Goal: Task Accomplishment & Management: Complete application form

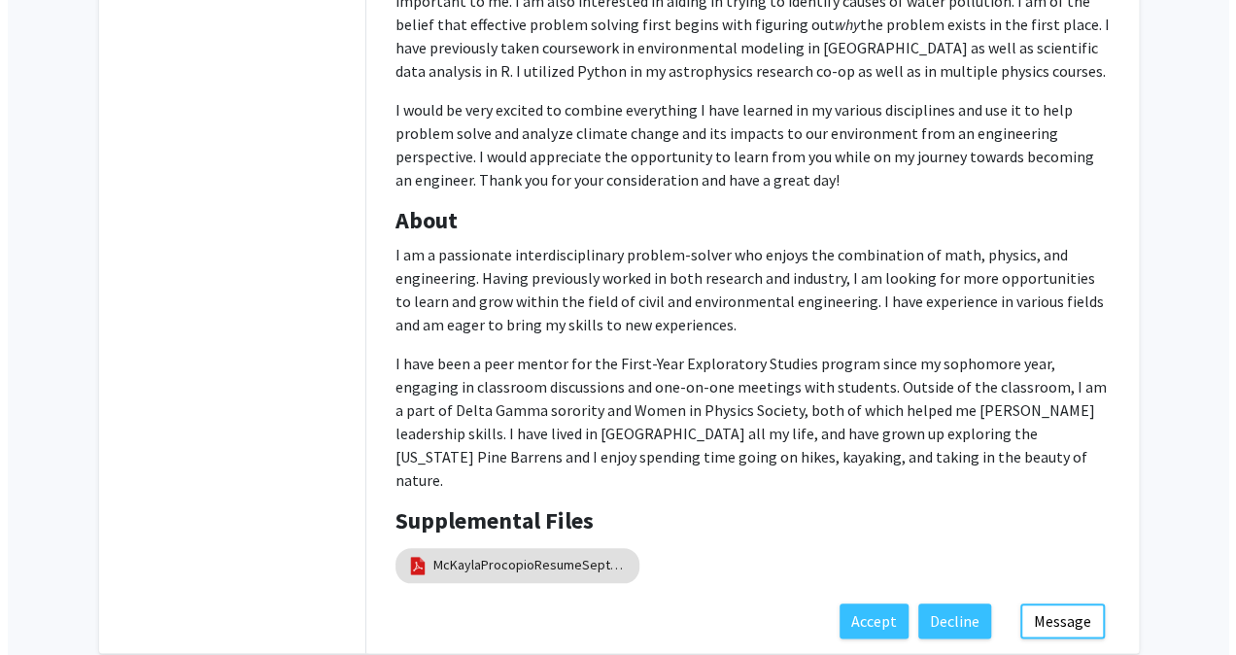
scroll to position [799, 0]
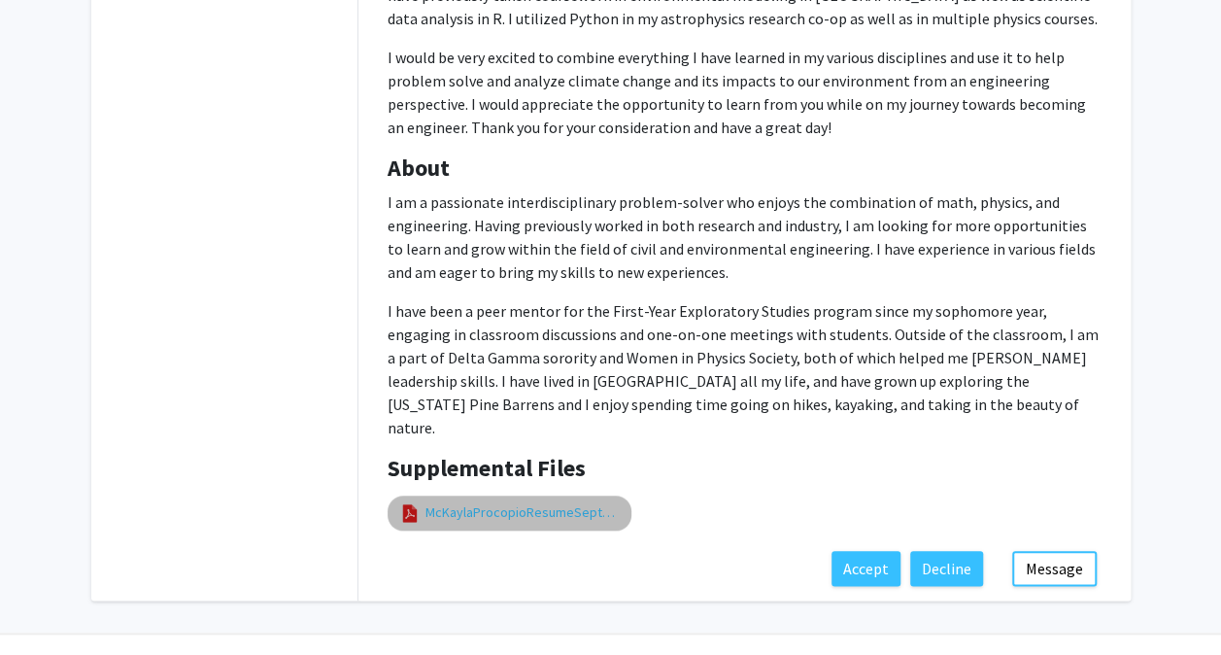
click at [544, 502] on link "McKaylaProcopioResumeSeptember2025" at bounding box center [522, 512] width 194 height 20
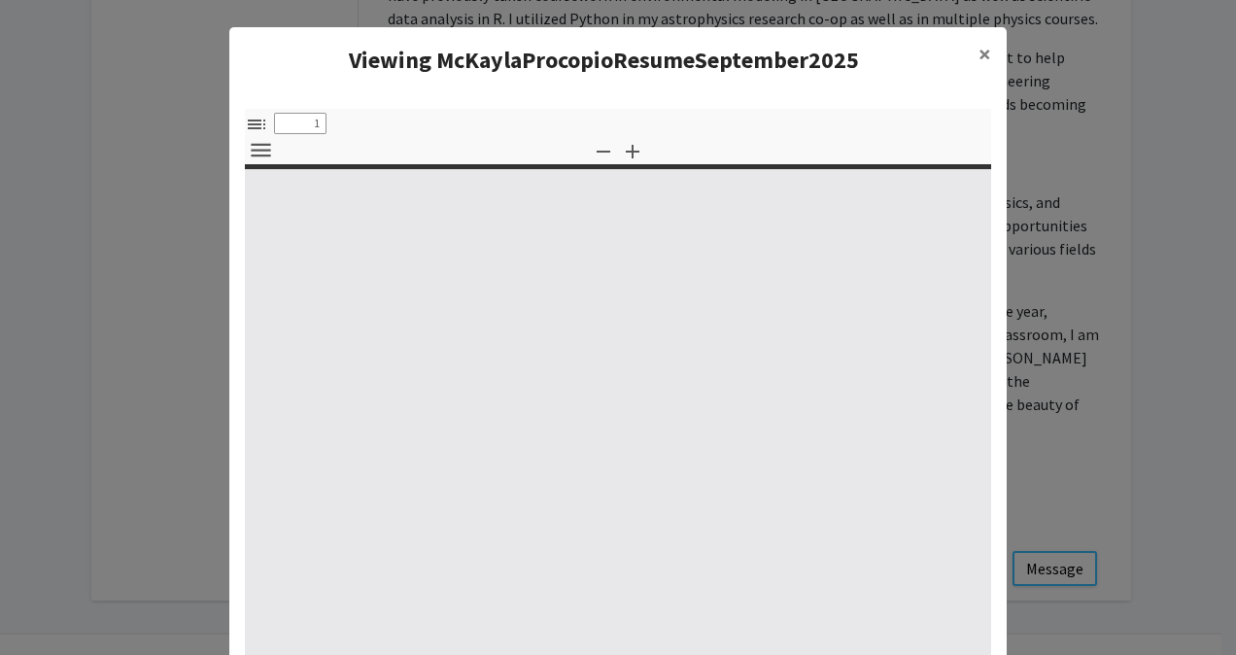
select select "custom"
type input "0"
select select "custom"
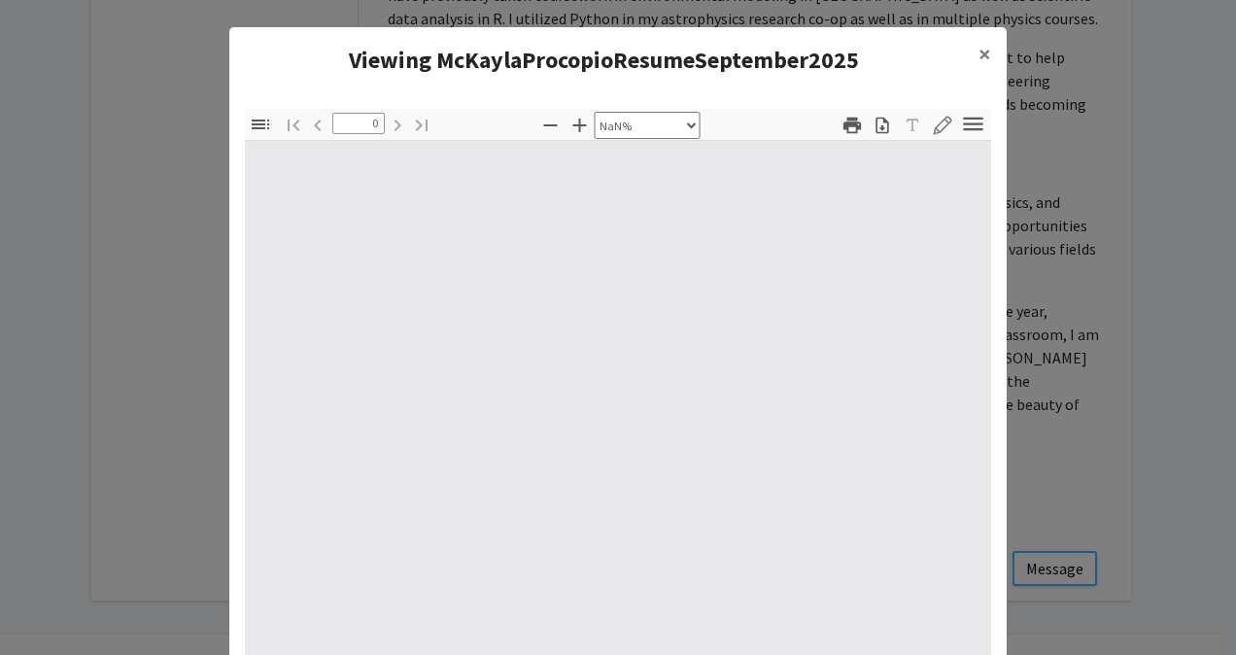
type input "1"
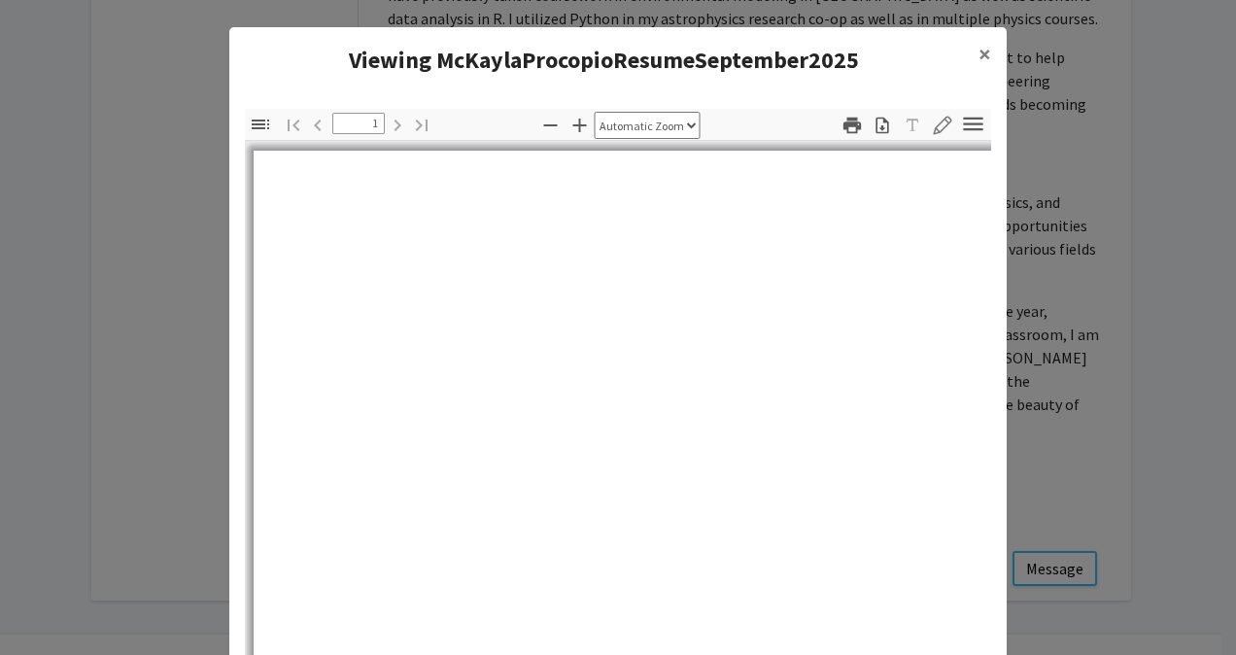
select select "auto"
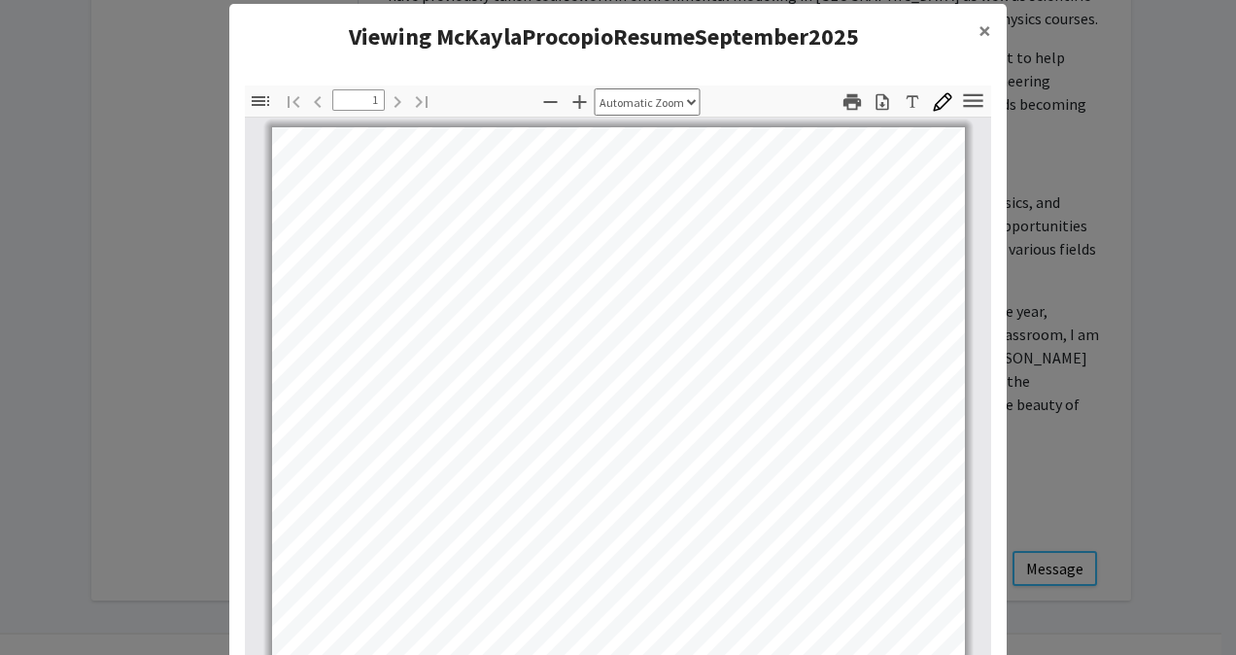
scroll to position [0, 0]
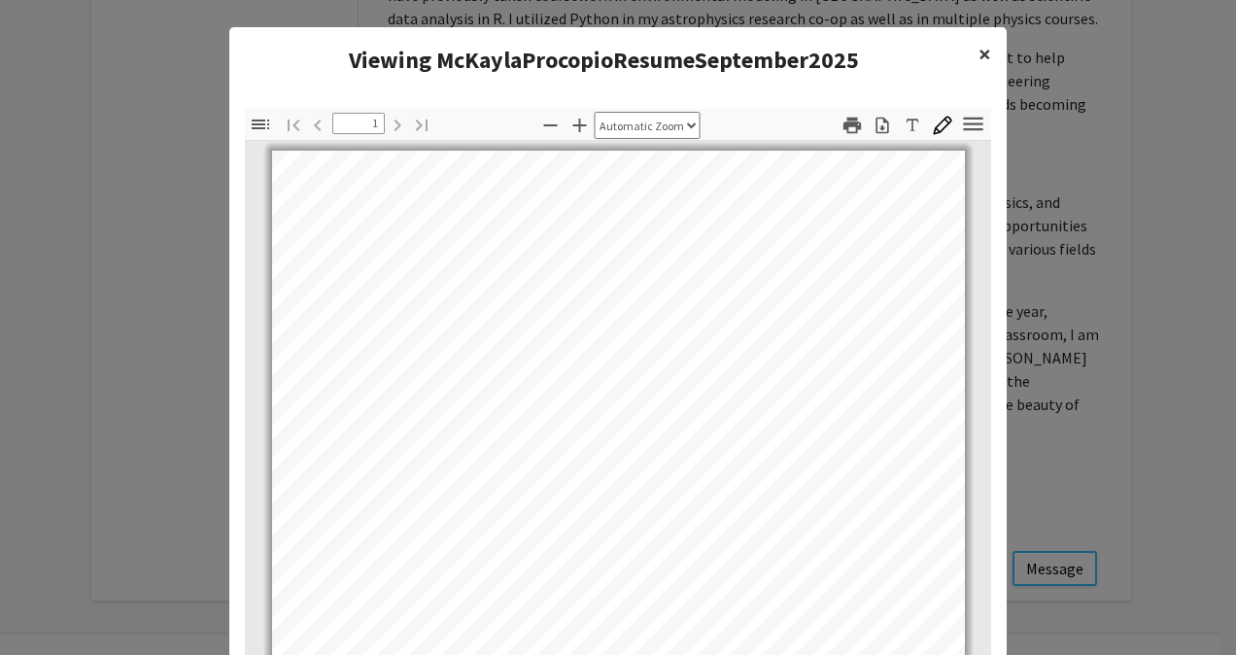
click at [981, 49] on span "×" at bounding box center [984, 54] width 13 height 30
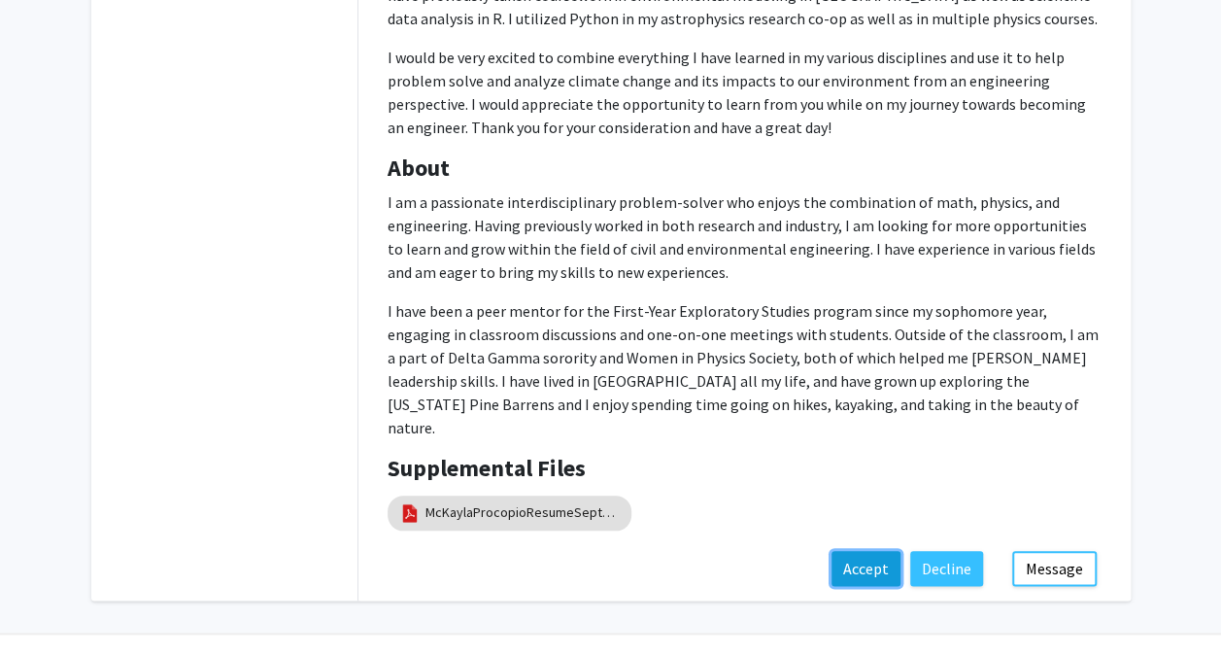
click at [861, 551] on button "Accept" at bounding box center [866, 568] width 69 height 35
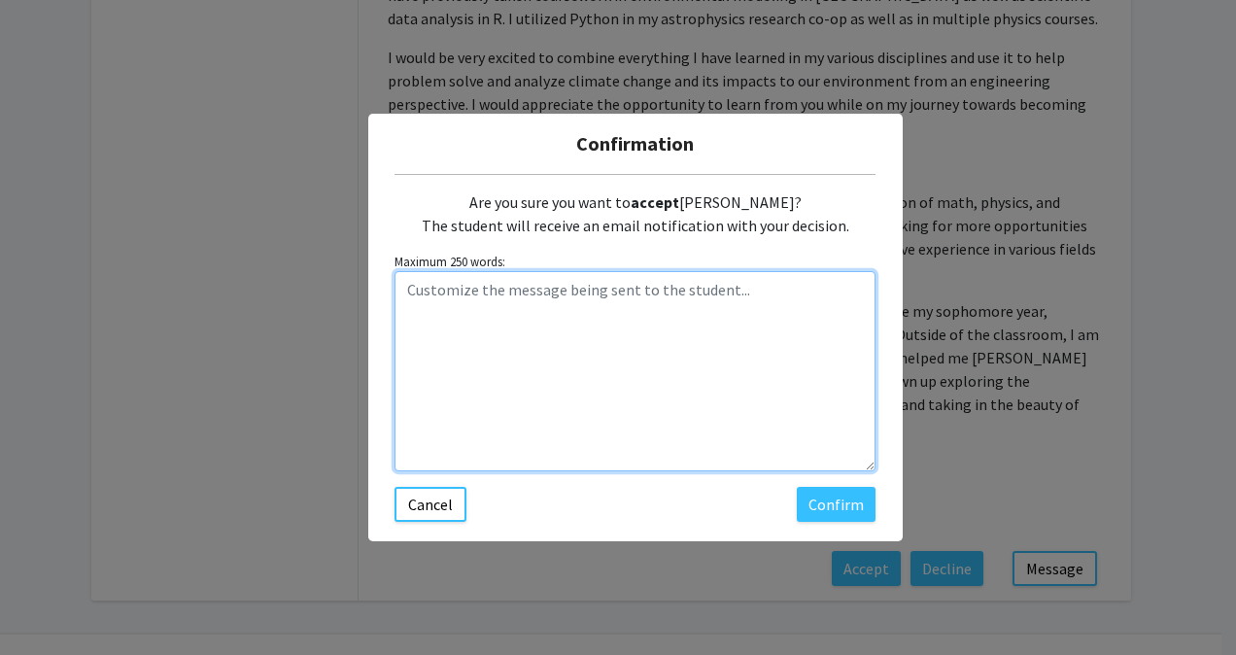
click at [484, 323] on textarea "Customize the message being sent to the student..." at bounding box center [634, 371] width 481 height 200
type textarea "Hi"
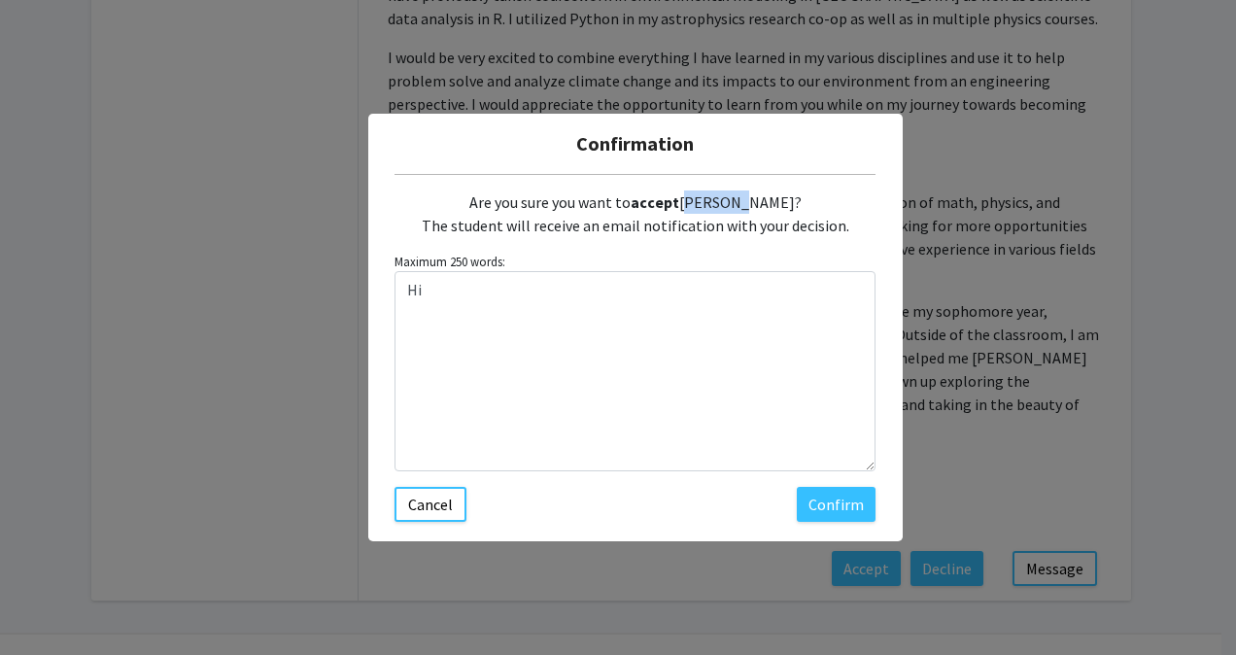
drag, startPoint x: 723, startPoint y: 208, endPoint x: 675, endPoint y: 198, distance: 48.6
click at [675, 198] on div "Are you sure you want to accept [PERSON_NAME]? The student will receive an emai…" at bounding box center [634, 214] width 481 height 78
copy div "McKayla"
click at [433, 496] on button "Cancel" at bounding box center [430, 504] width 72 height 35
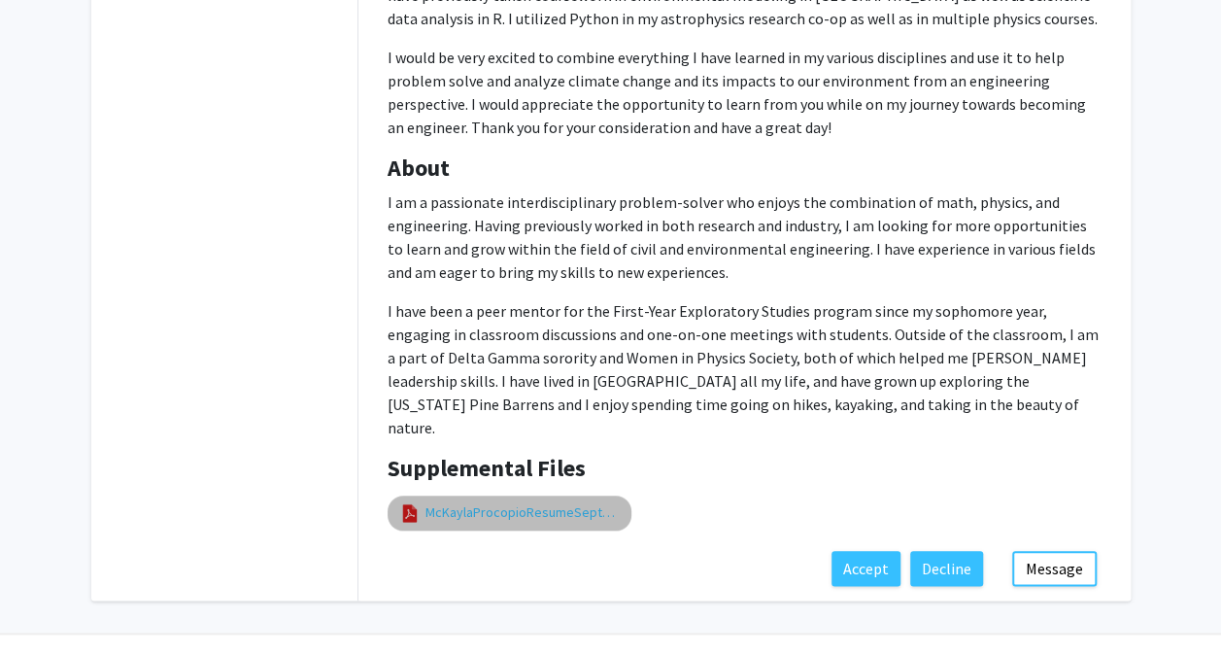
click at [578, 502] on link "McKaylaProcopioResumeSeptember2025" at bounding box center [522, 512] width 194 height 20
select select "custom"
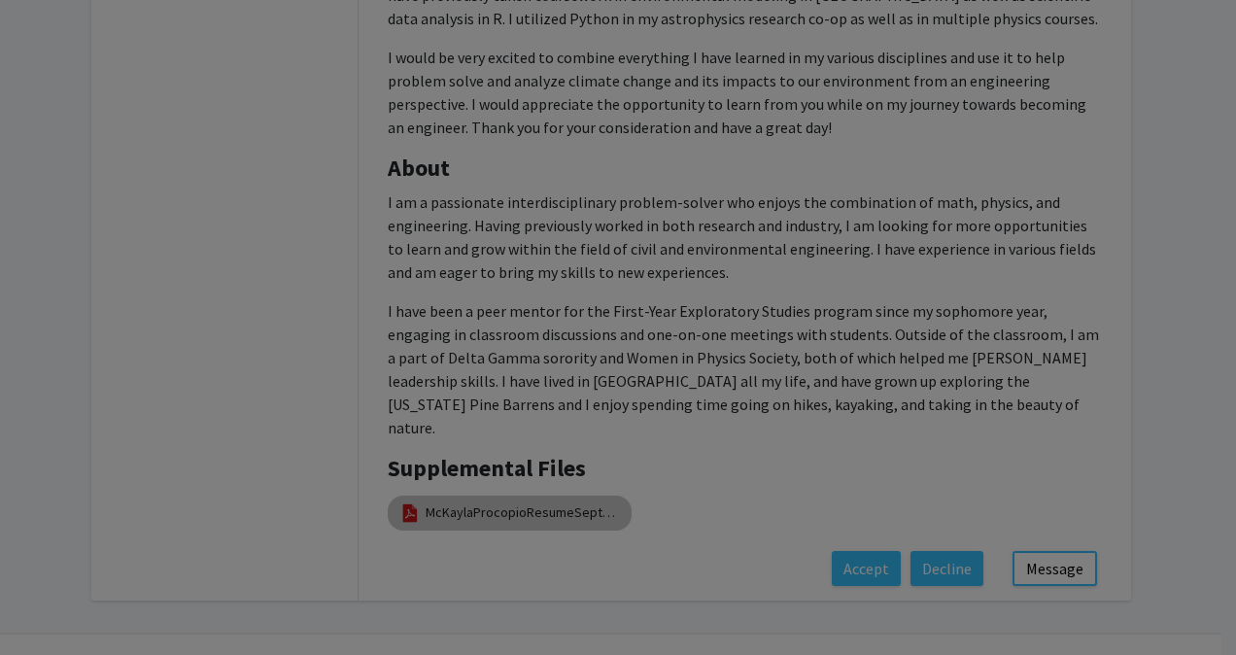
type input "0"
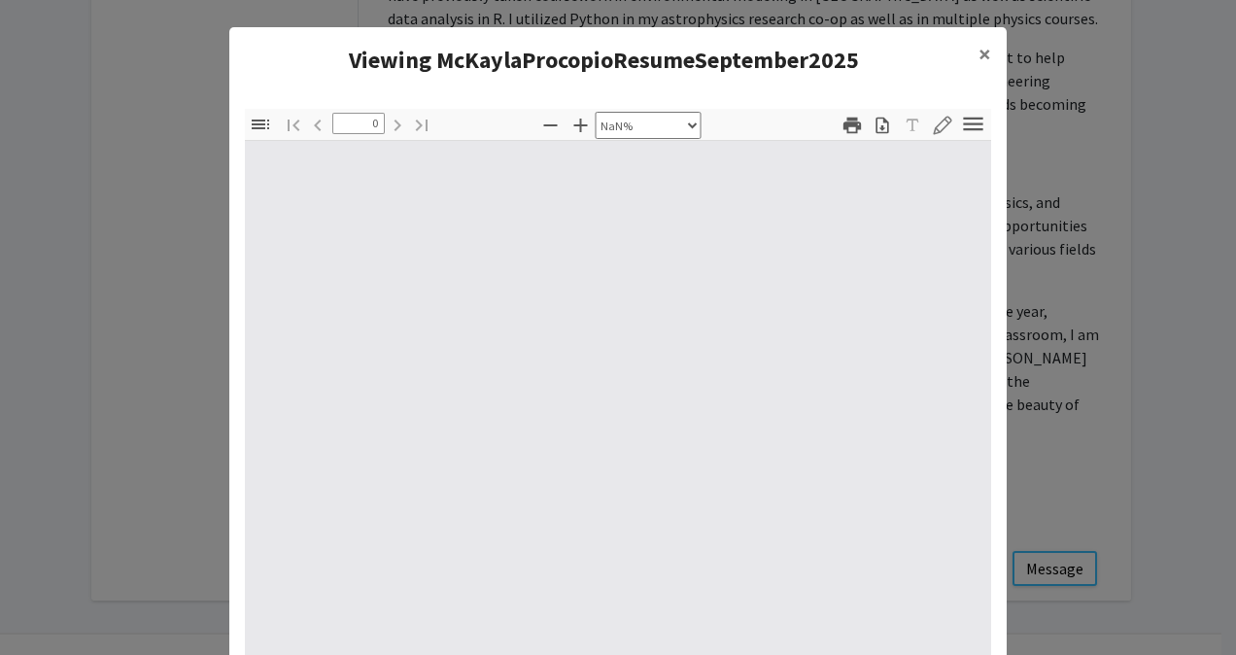
select select "auto"
type input "1"
select select "auto"
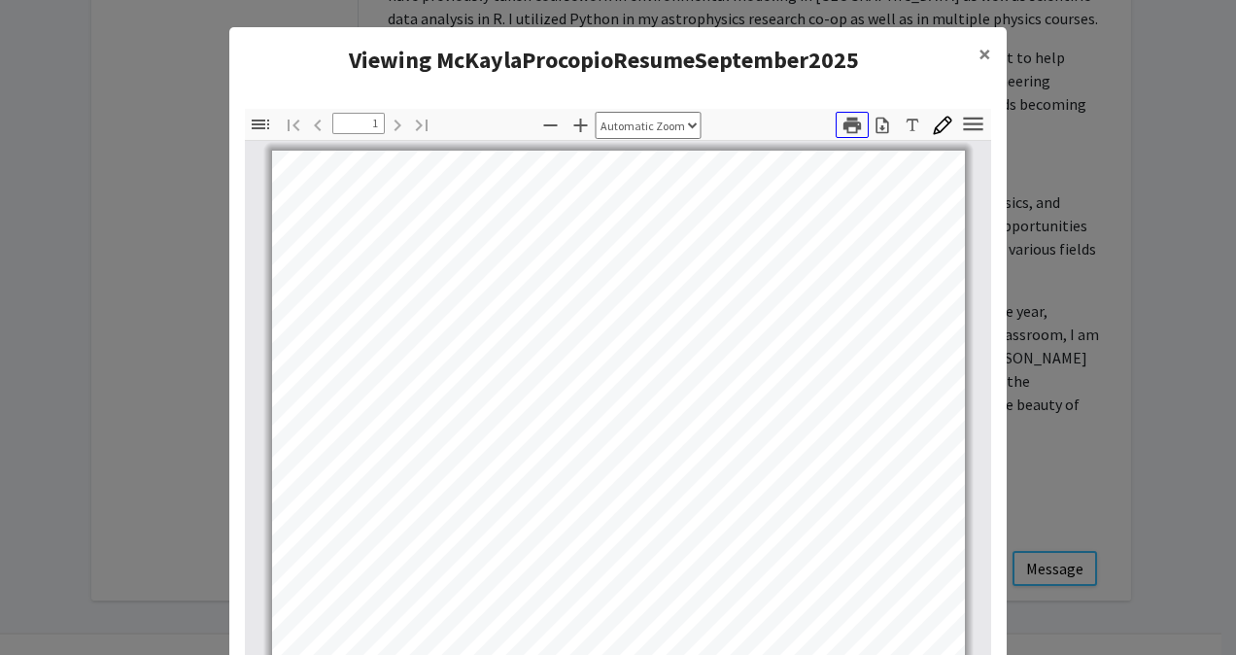
click at [847, 123] on icon "button" at bounding box center [851, 125] width 17 height 17
click at [978, 54] on span "×" at bounding box center [984, 54] width 13 height 30
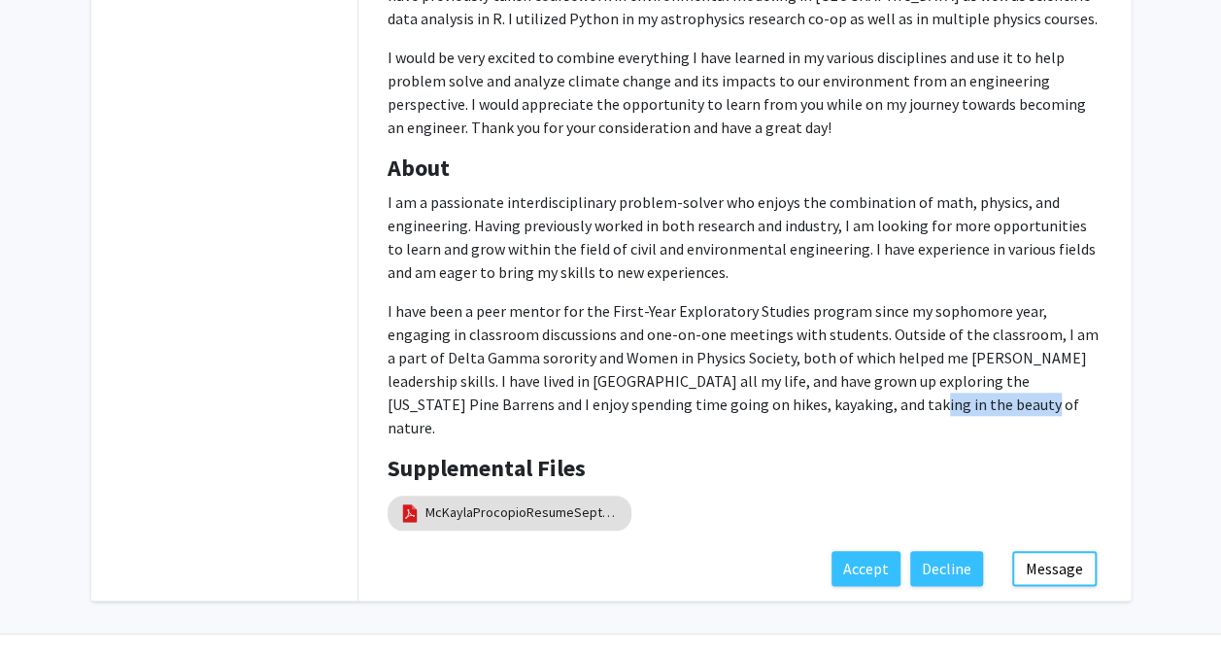
drag, startPoint x: 881, startPoint y: 371, endPoint x: 768, endPoint y: 370, distance: 112.7
click at [768, 370] on p "I have been a peer mentor for the First-Year Exploratory Studies program since …" at bounding box center [745, 369] width 714 height 140
drag, startPoint x: 768, startPoint y: 370, endPoint x: 935, endPoint y: 366, distance: 166.2
click at [935, 366] on p "I have been a peer mentor for the First-Year Exploratory Studies program since …" at bounding box center [745, 369] width 714 height 140
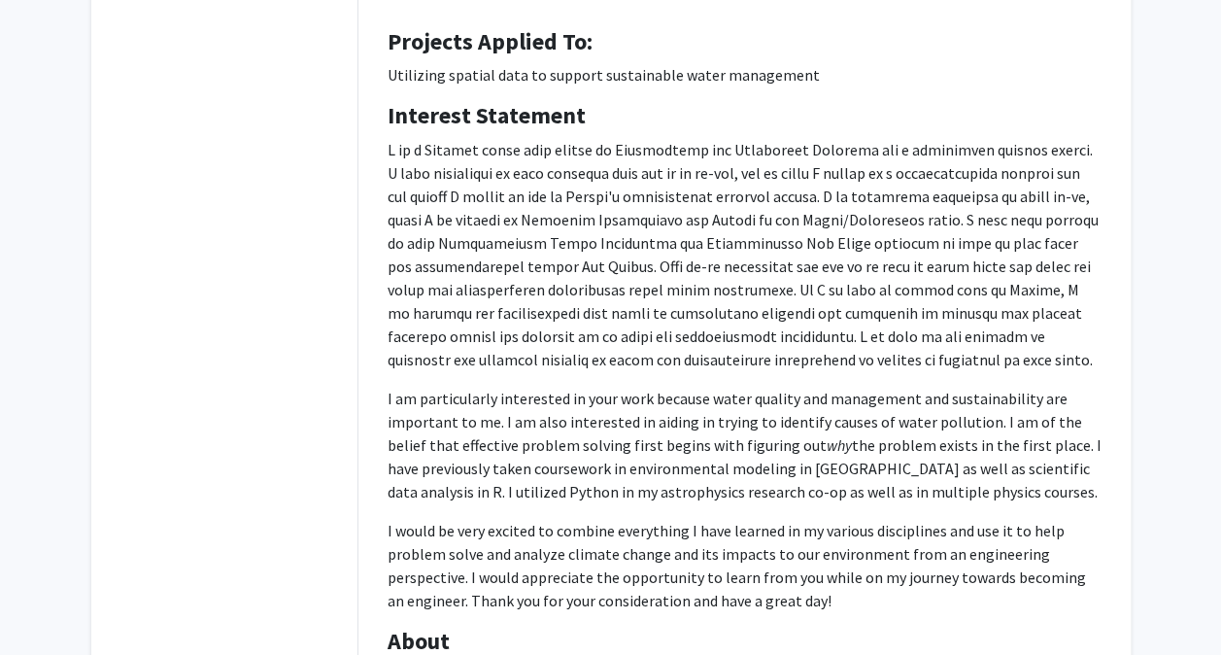
scroll to position [271, 0]
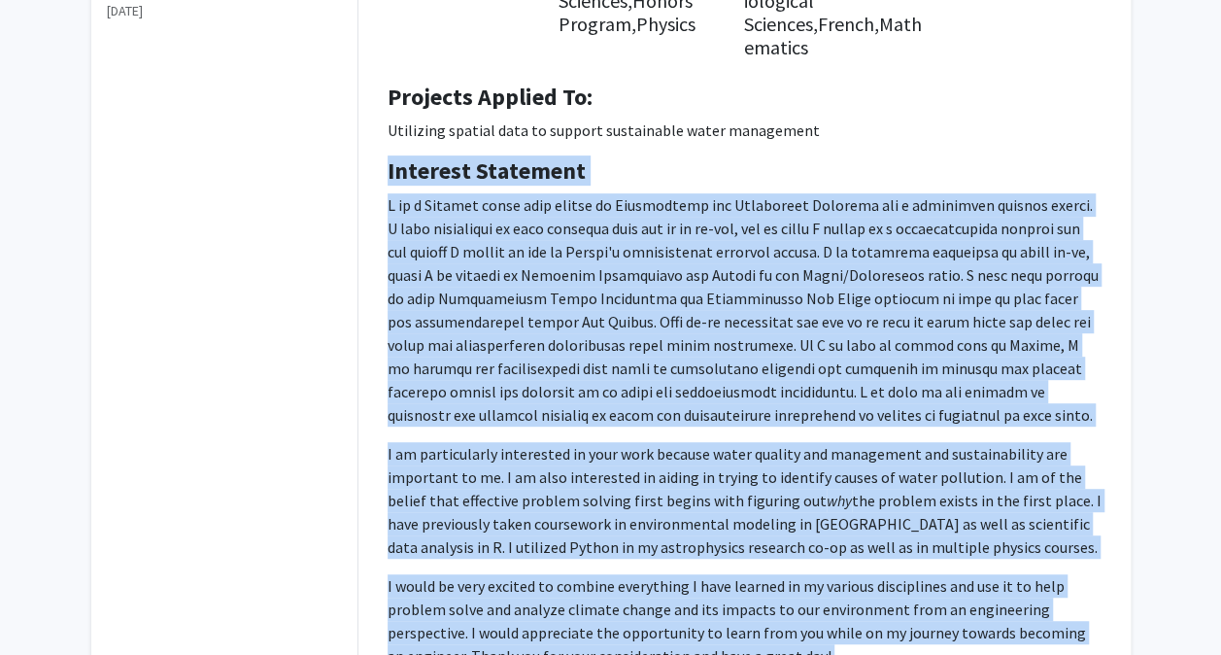
drag, startPoint x: 882, startPoint y: 376, endPoint x: 347, endPoint y: 158, distance: 577.8
click at [347, 158] on div "[PERSON_NAME] Degree Level: Undergraduate Student Year: Senior Majors: Biologic…" at bounding box center [744, 481] width 801 height 1296
drag, startPoint x: 347, startPoint y: 158, endPoint x: 511, endPoint y: 258, distance: 192.3
click at [511, 258] on p at bounding box center [745, 309] width 714 height 233
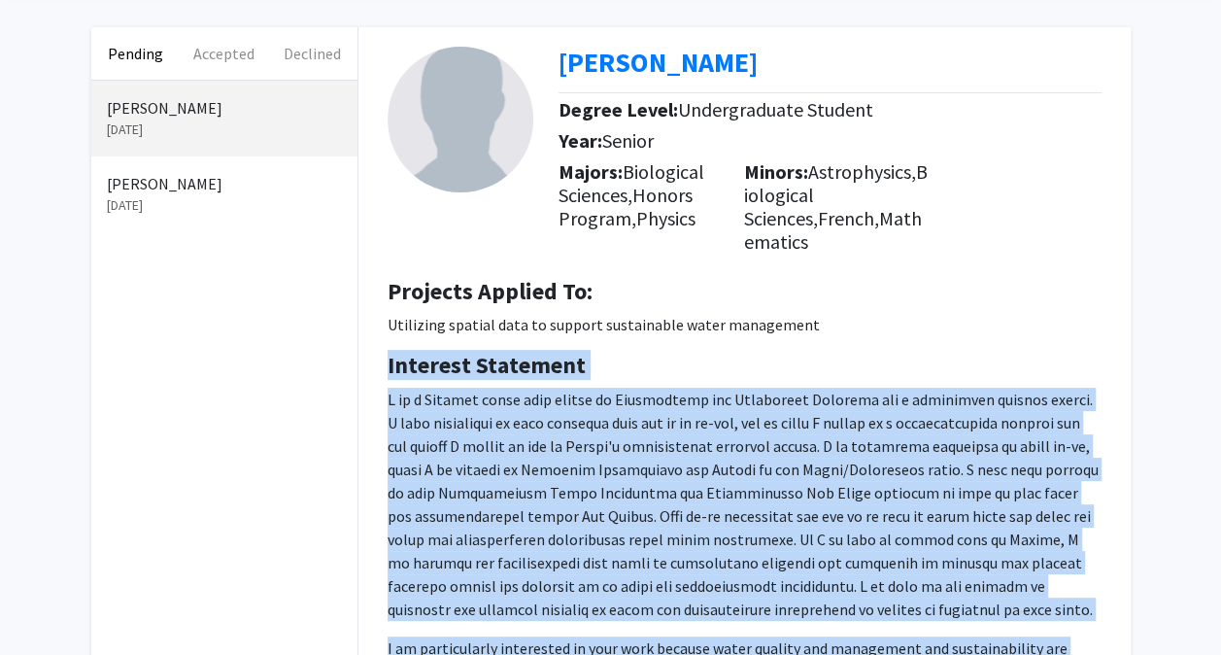
scroll to position [0, 0]
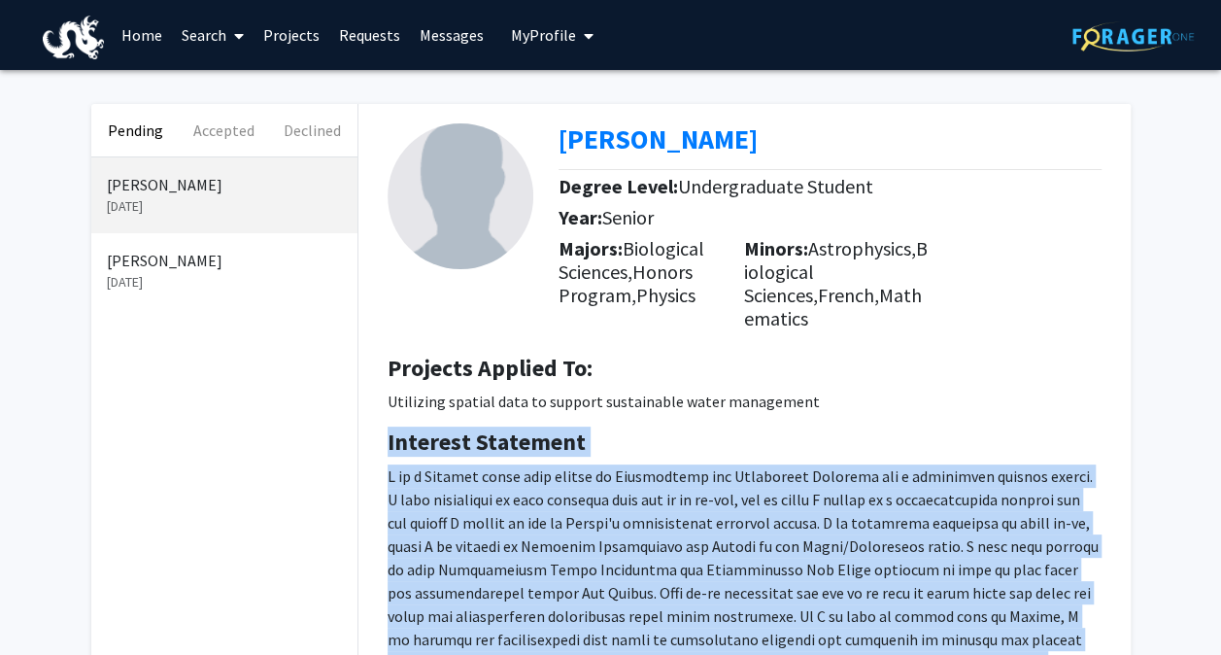
click at [683, 428] on h4 "Interest Statement" at bounding box center [745, 442] width 714 height 28
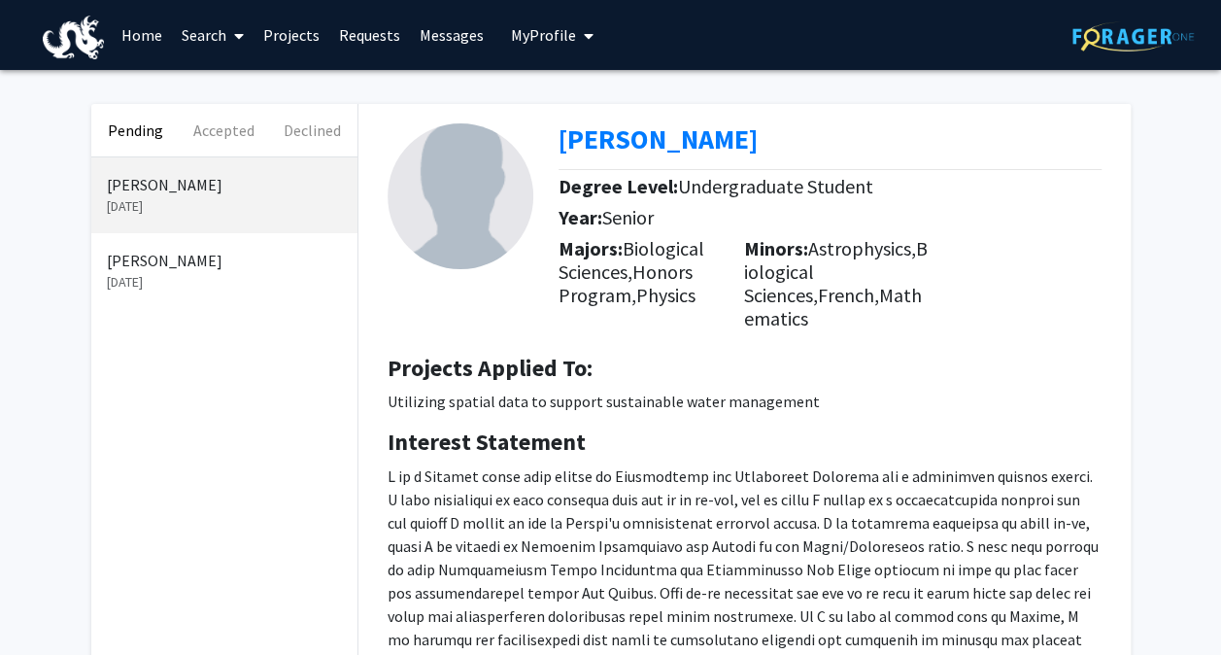
click at [453, 31] on link "Messages" at bounding box center [452, 35] width 84 height 68
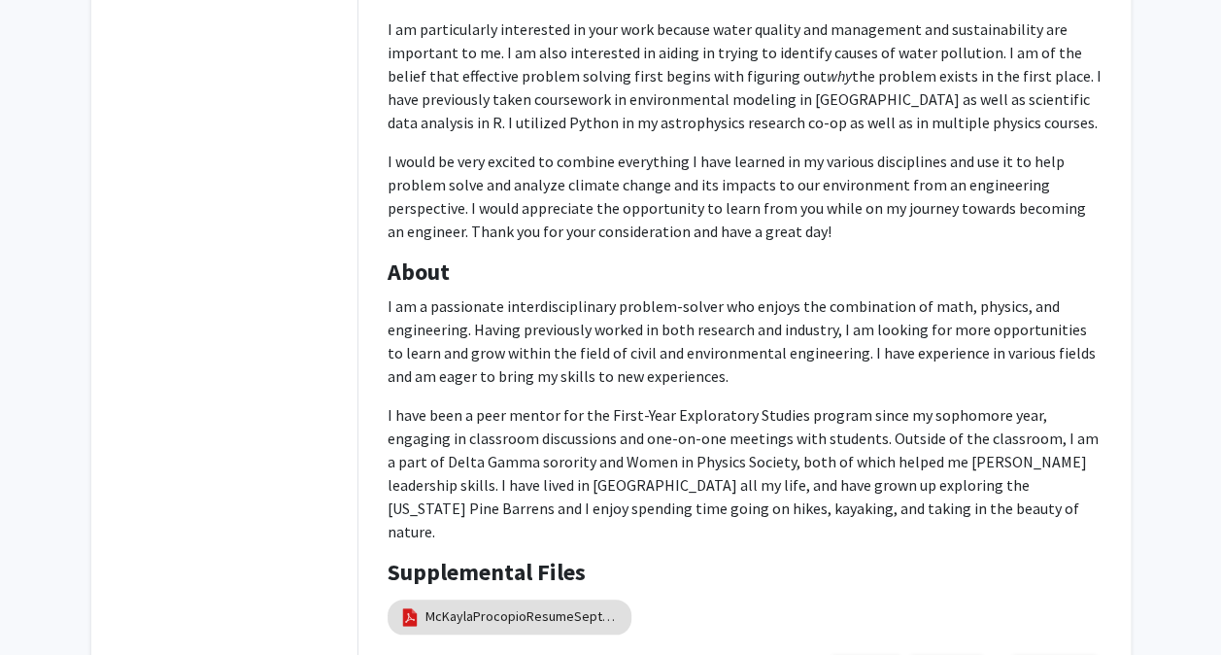
scroll to position [747, 0]
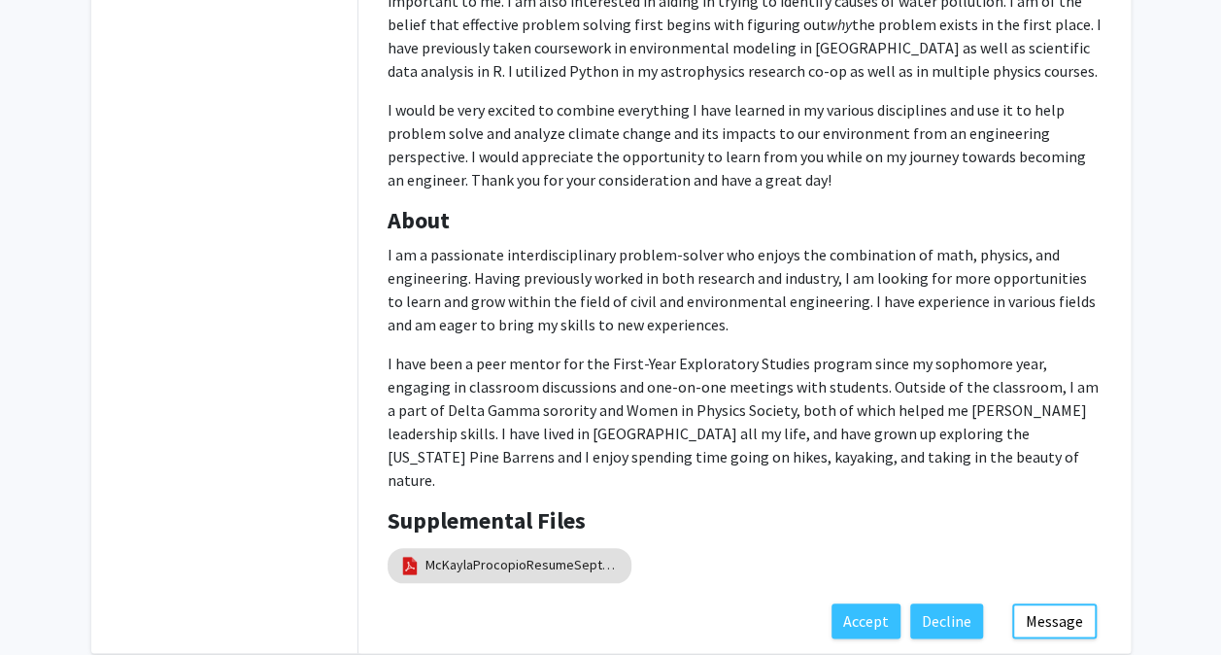
drag, startPoint x: 383, startPoint y: 346, endPoint x: 602, endPoint y: 544, distance: 295.8
drag, startPoint x: 602, startPoint y: 544, endPoint x: 540, endPoint y: 415, distance: 143.4
click at [540, 415] on p "I have been a peer mentor for the First-Year Exploratory Studies program since …" at bounding box center [745, 422] width 714 height 140
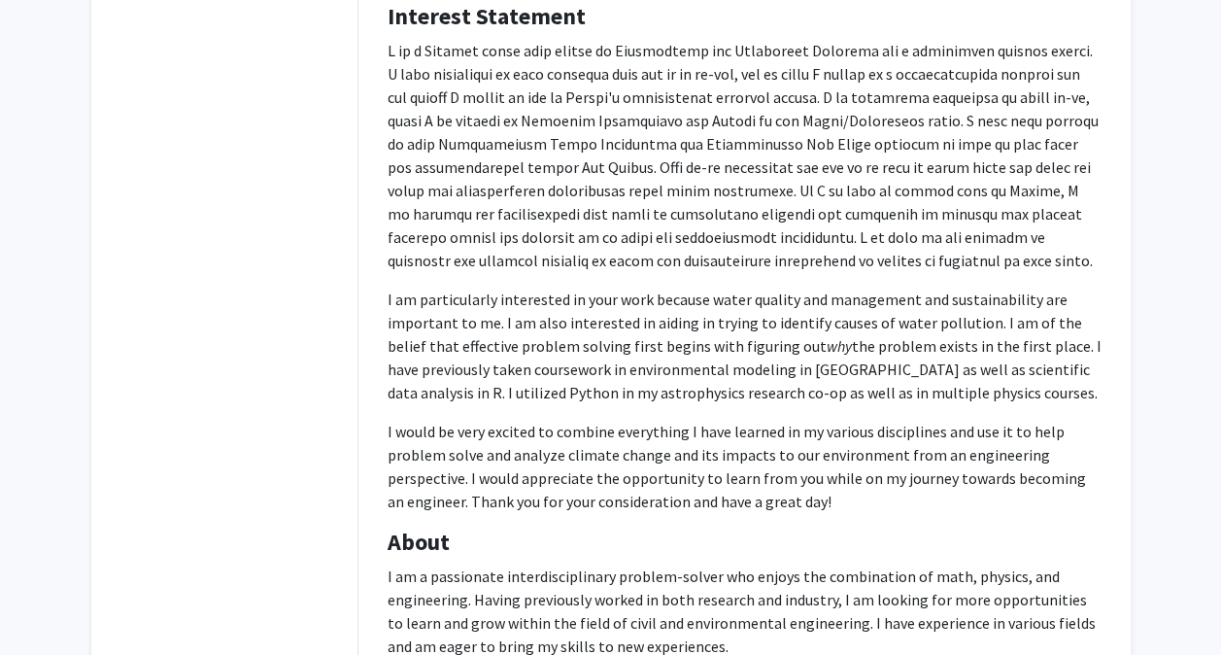
scroll to position [799, 0]
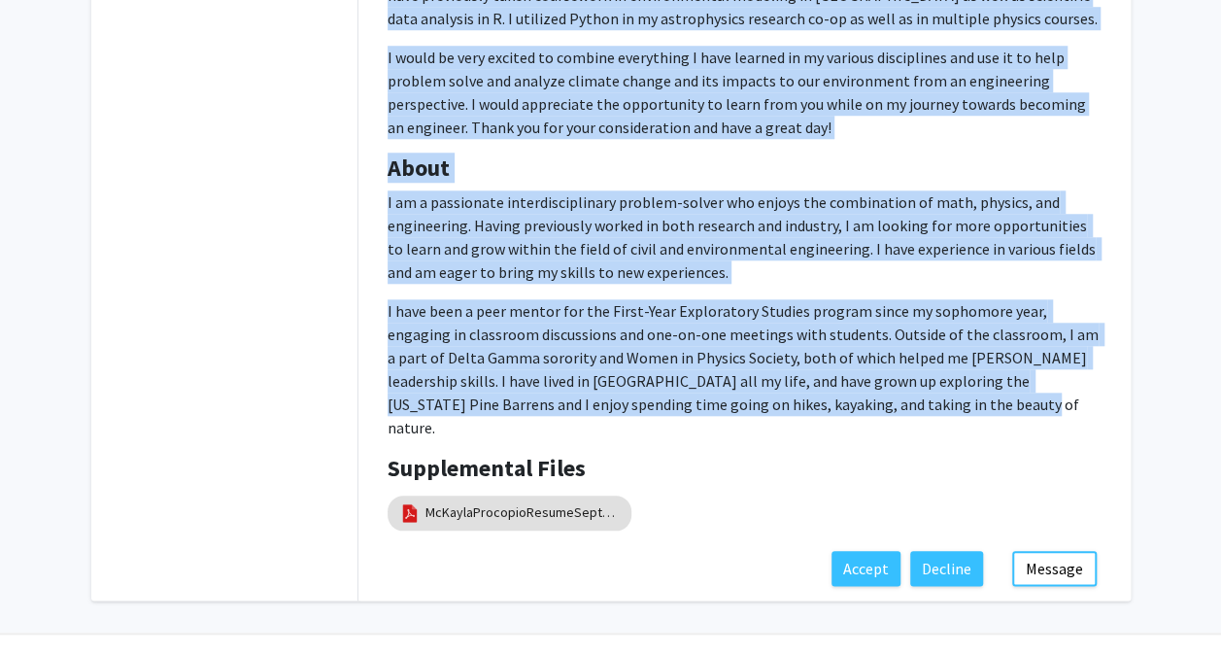
drag, startPoint x: 544, startPoint y: 142, endPoint x: 885, endPoint y: 387, distance: 419.8
copy div "[PERSON_NAME] Degree Level: Undergraduate Student Year: Senior Majors: Biologic…"
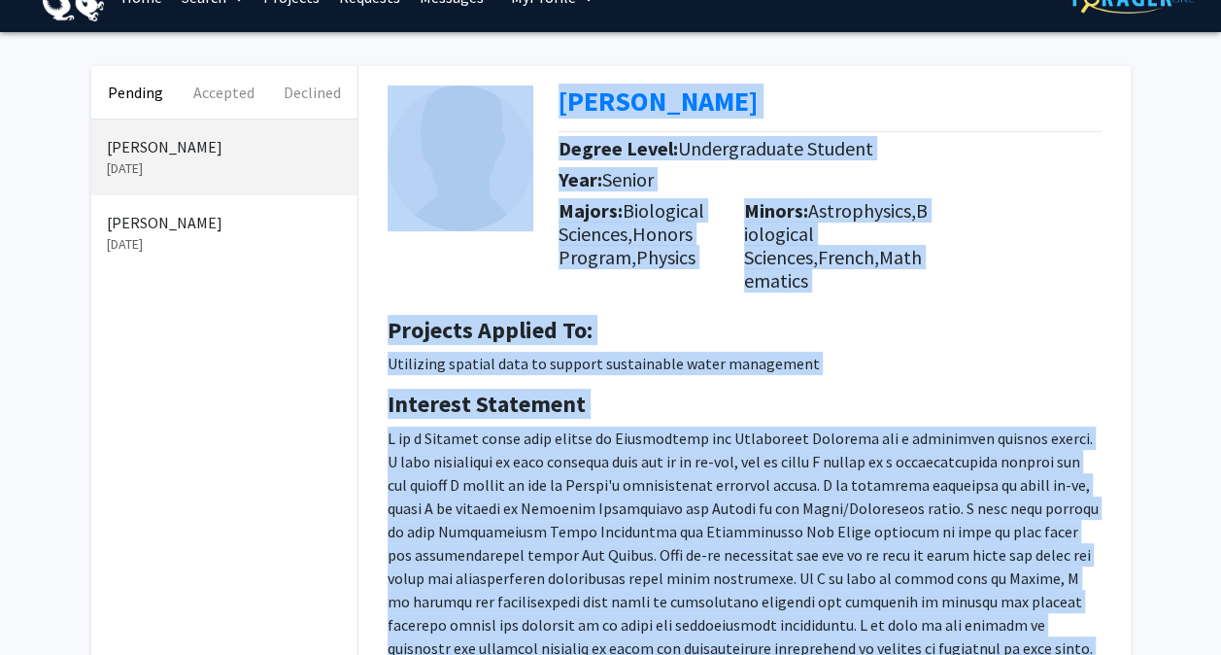
scroll to position [0, 0]
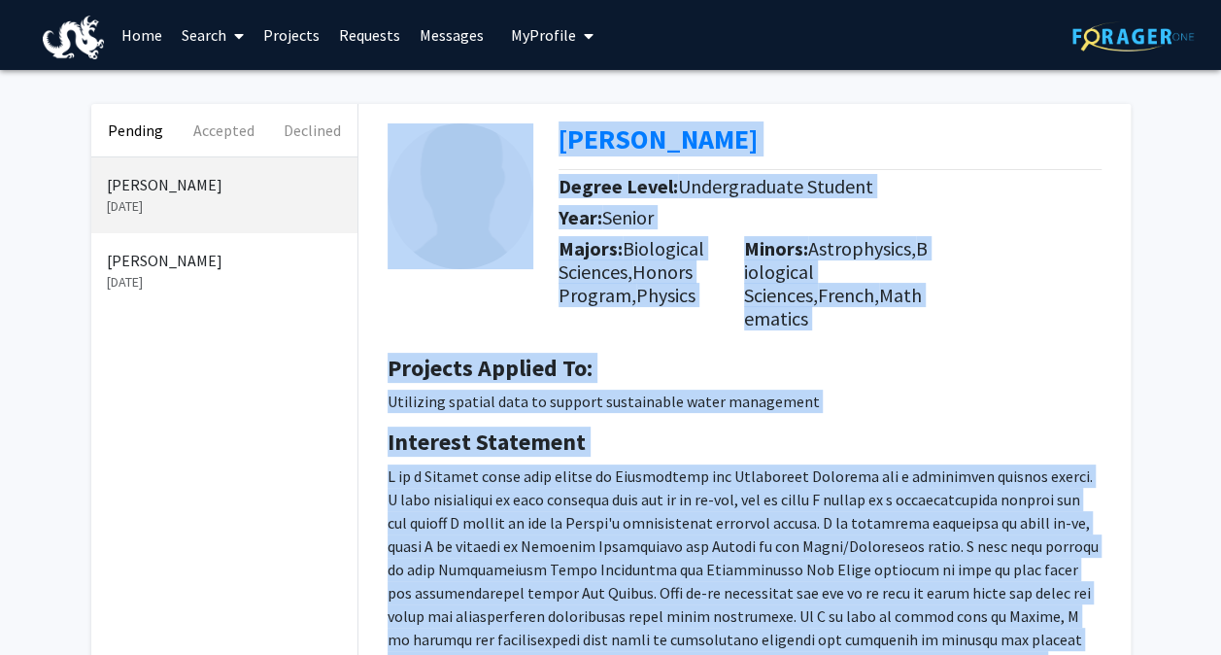
drag, startPoint x: 853, startPoint y: 121, endPoint x: 831, endPoint y: 120, distance: 22.4
click at [853, 121] on div "[PERSON_NAME] Degree Level: Undergraduate Student Year: Senior Majors: Biologic…" at bounding box center [744, 221] width 743 height 235
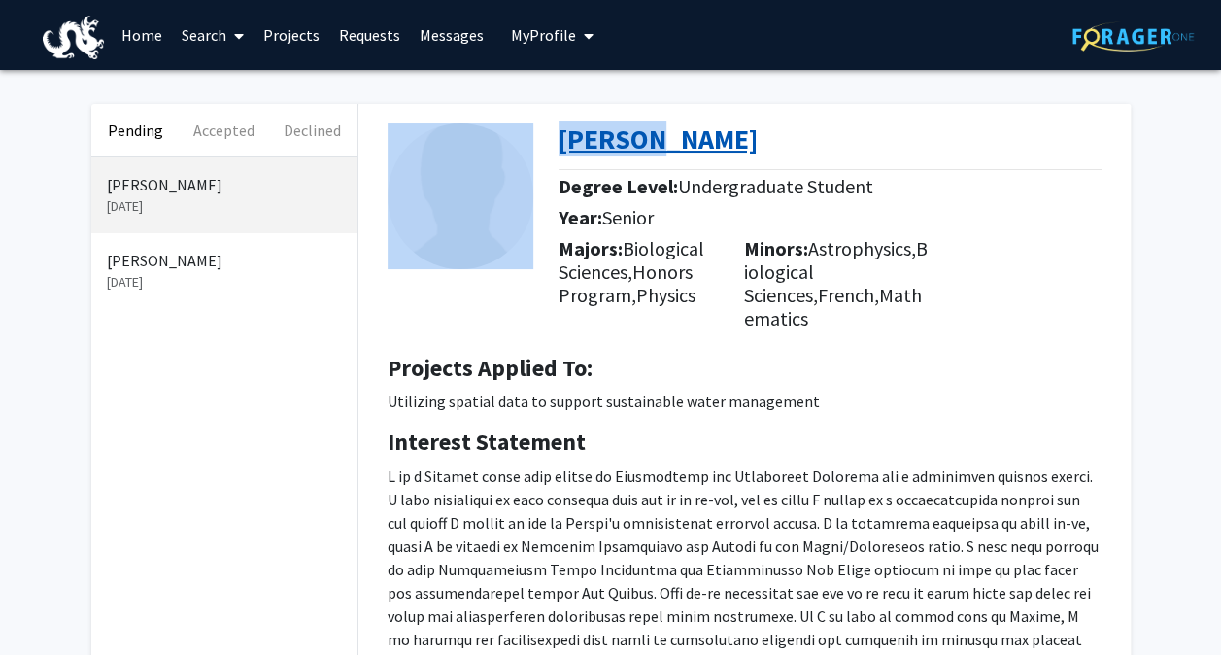
drag, startPoint x: 549, startPoint y: 140, endPoint x: 657, endPoint y: 140, distance: 107.8
click at [657, 140] on div "[PERSON_NAME] Degree Level: Undergraduate Student Year: Senior Majors: Biologic…" at bounding box center [744, 221] width 743 height 235
copy div "McKayla"
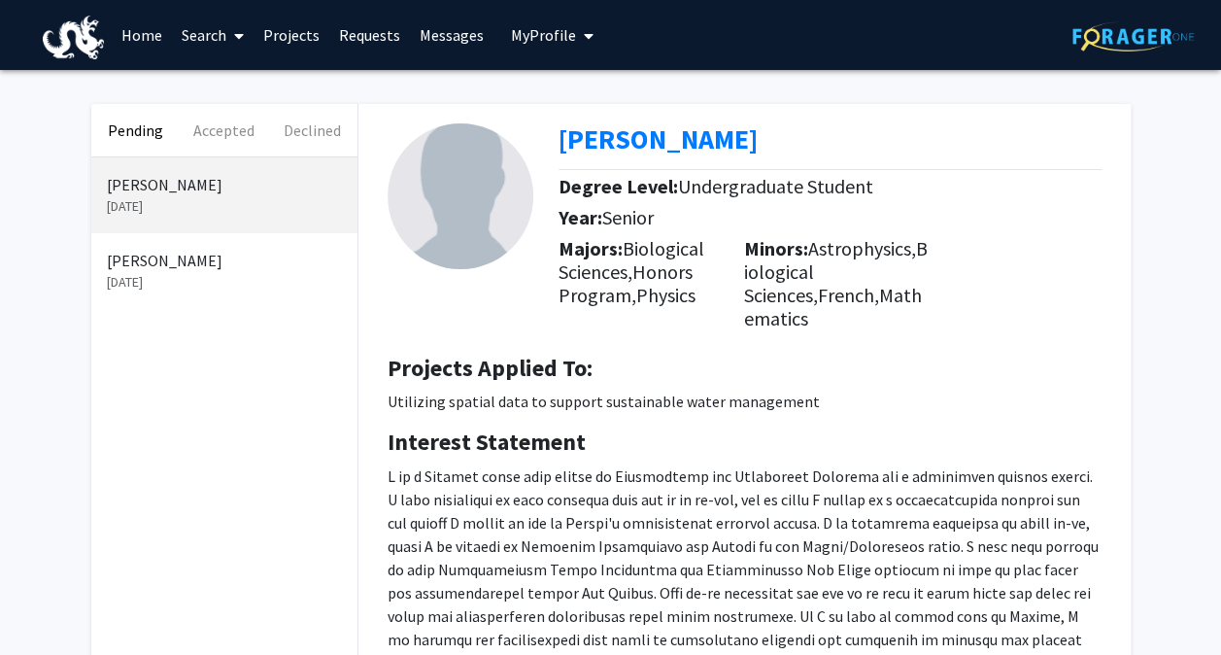
click at [629, 560] on p at bounding box center [745, 580] width 714 height 233
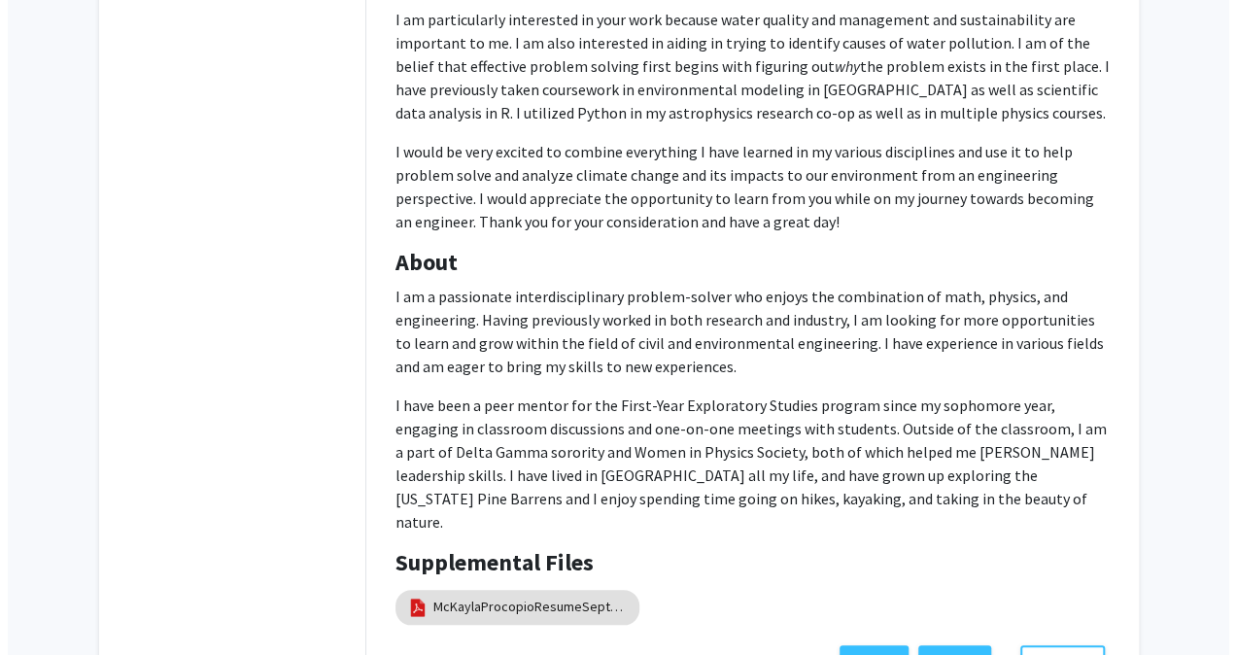
scroll to position [799, 0]
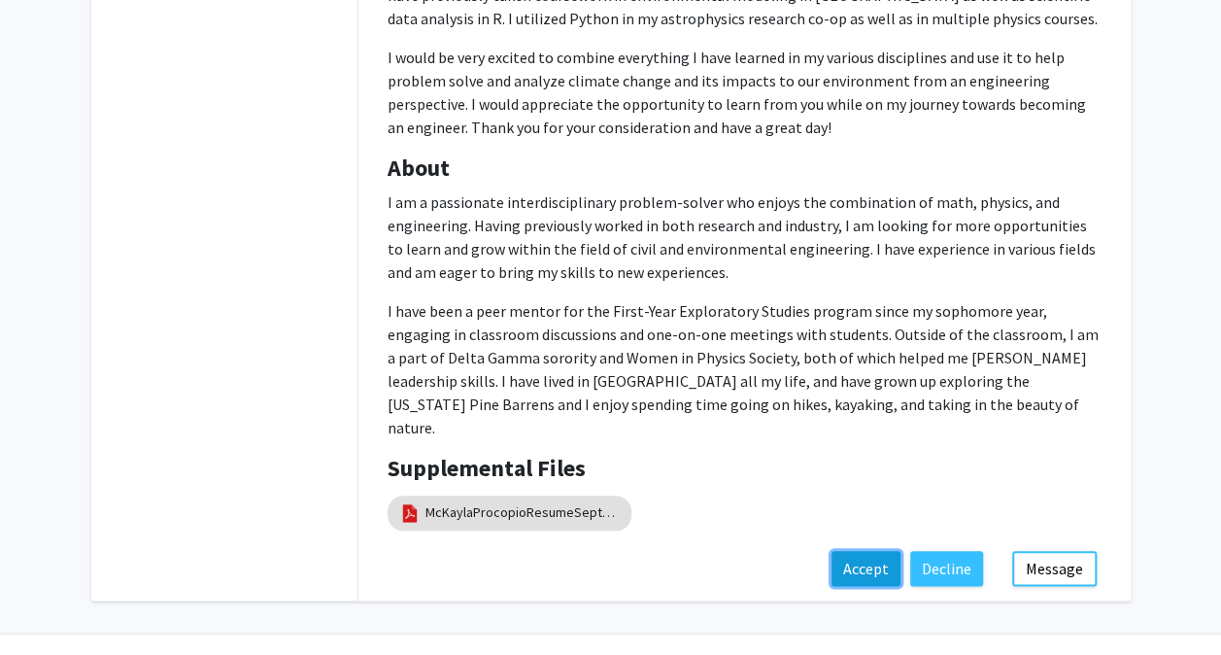
click at [877, 551] on button "Accept" at bounding box center [866, 568] width 69 height 35
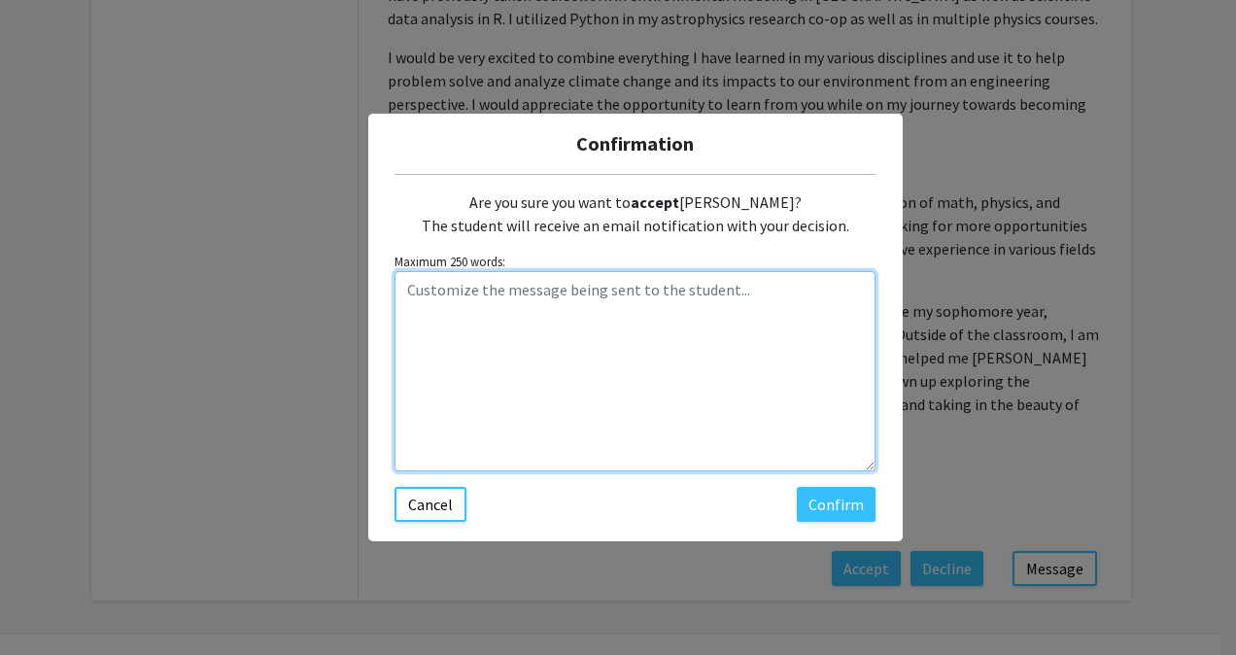
click at [589, 328] on textarea "Customize the message being sent to the student..." at bounding box center [634, 371] width 481 height 200
paste textarea "Hi [PERSON_NAME], Thank you for your interest in our research! Welcome to our t…"
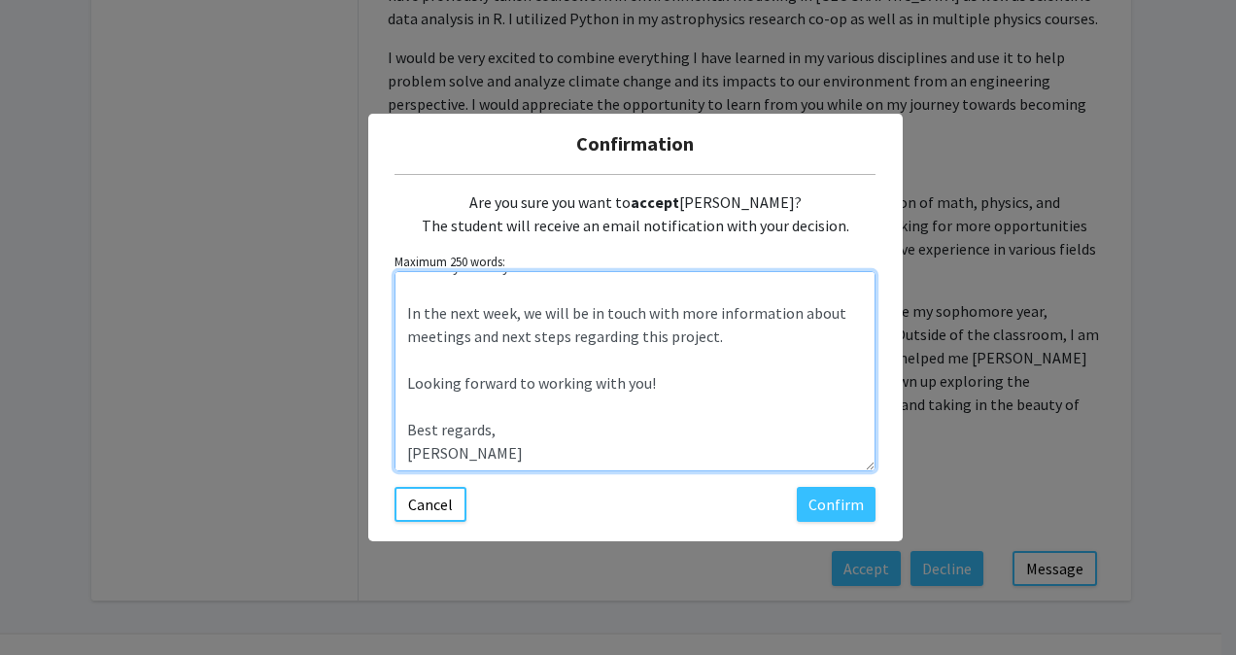
scroll to position [70, 0]
type textarea "Hi [PERSON_NAME], Thank you for your interest in our research! Welcome to our t…"
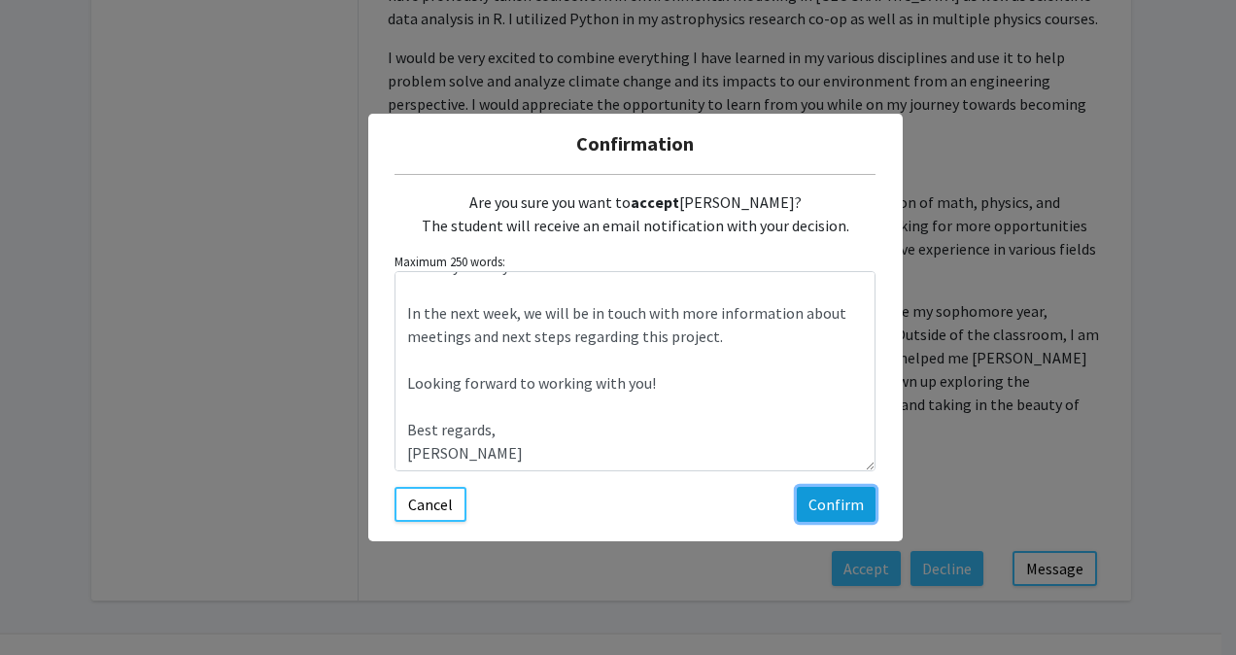
click at [839, 501] on button "Confirm" at bounding box center [836, 504] width 79 height 35
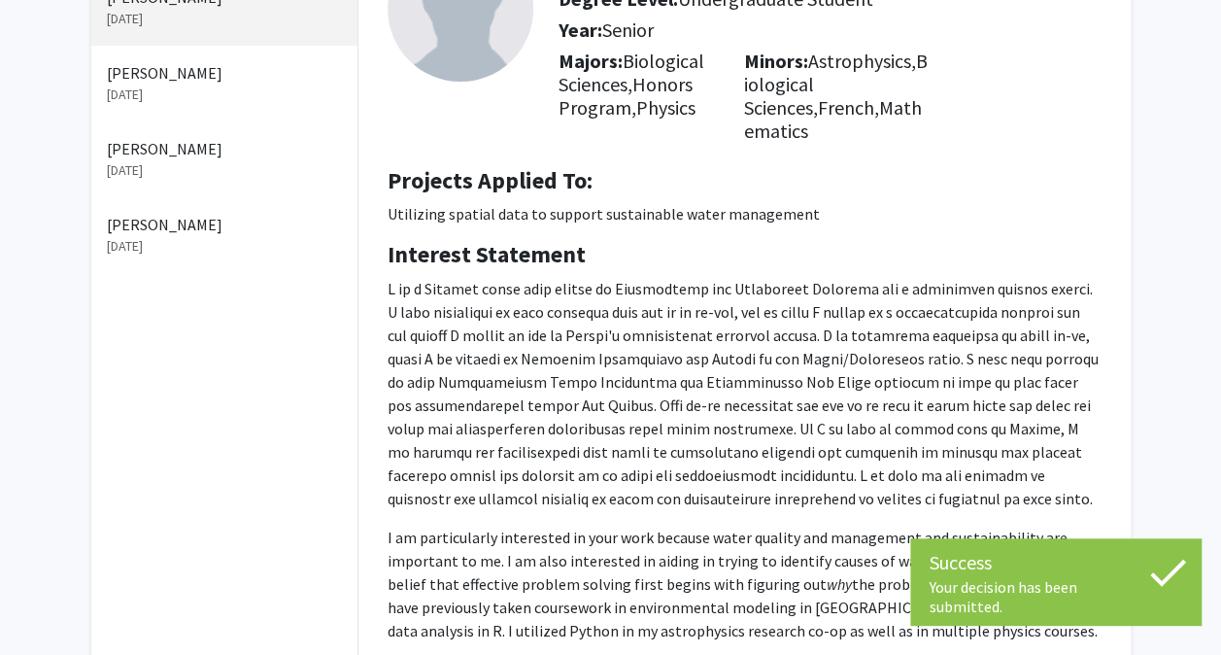
scroll to position [0, 0]
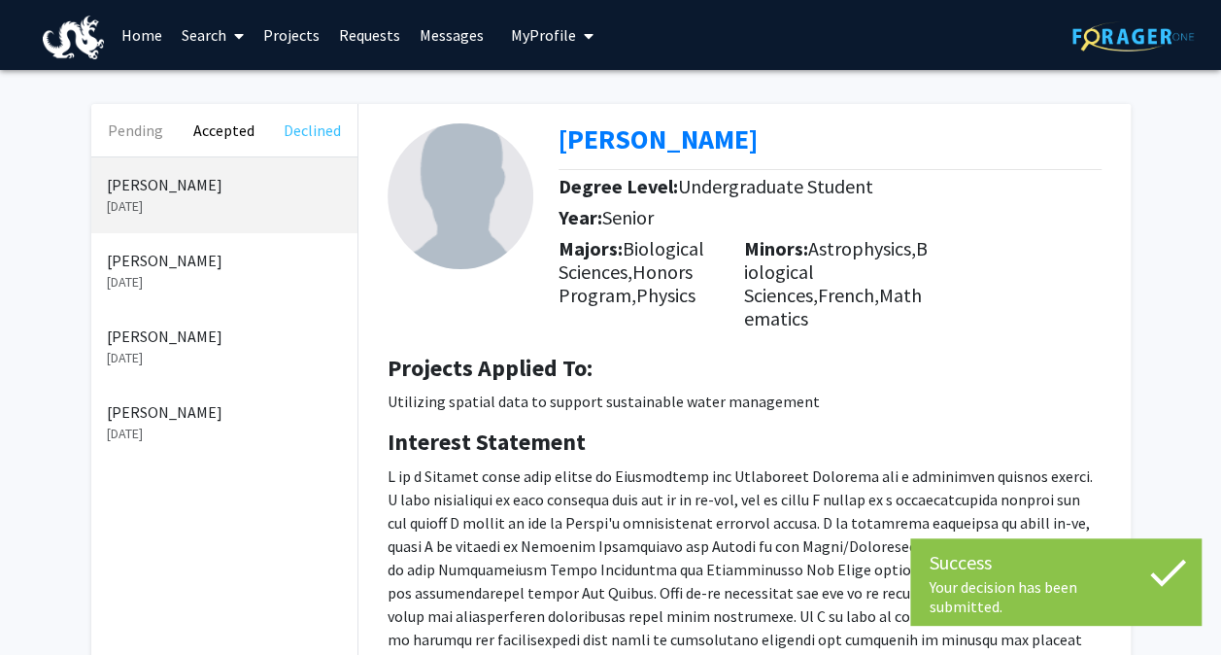
click at [320, 131] on button "Declined" at bounding box center [312, 130] width 88 height 52
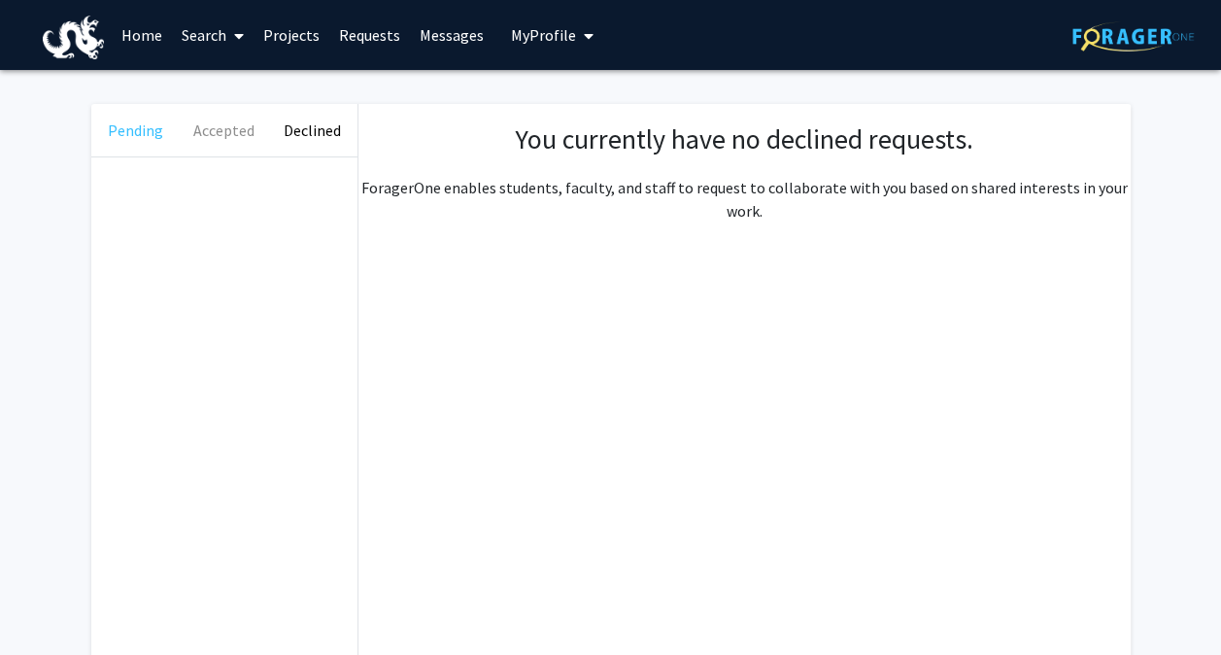
click at [155, 133] on button "Pending" at bounding box center [135, 130] width 88 height 52
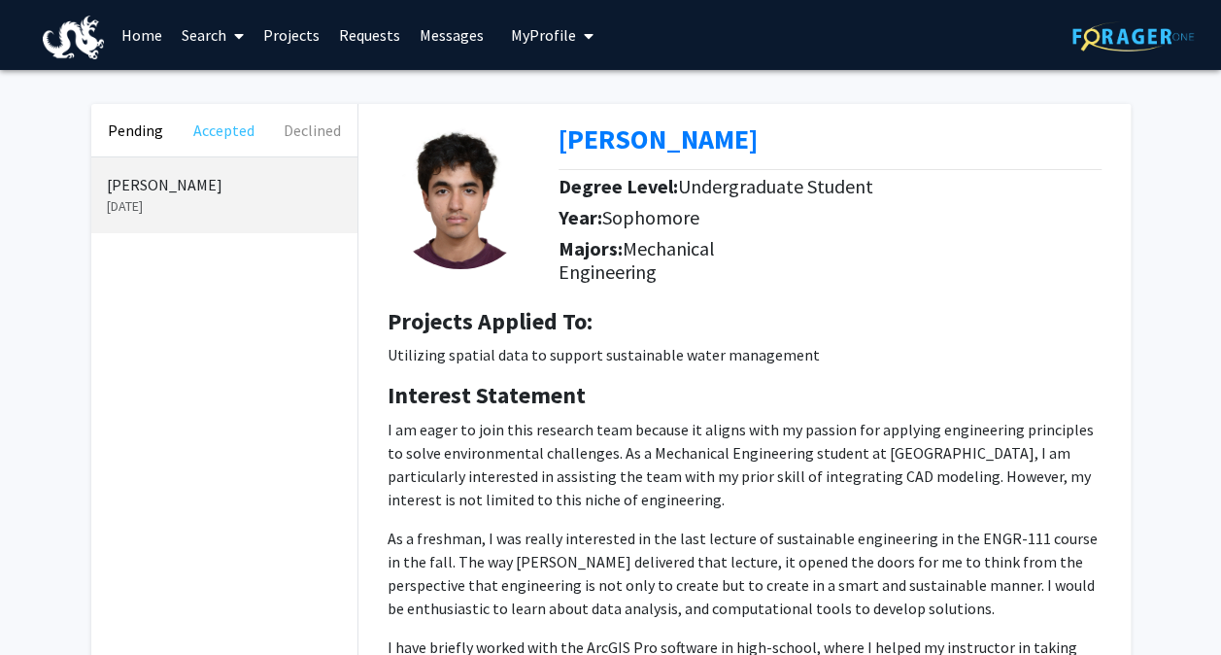
click at [210, 134] on button "Accepted" at bounding box center [224, 130] width 88 height 52
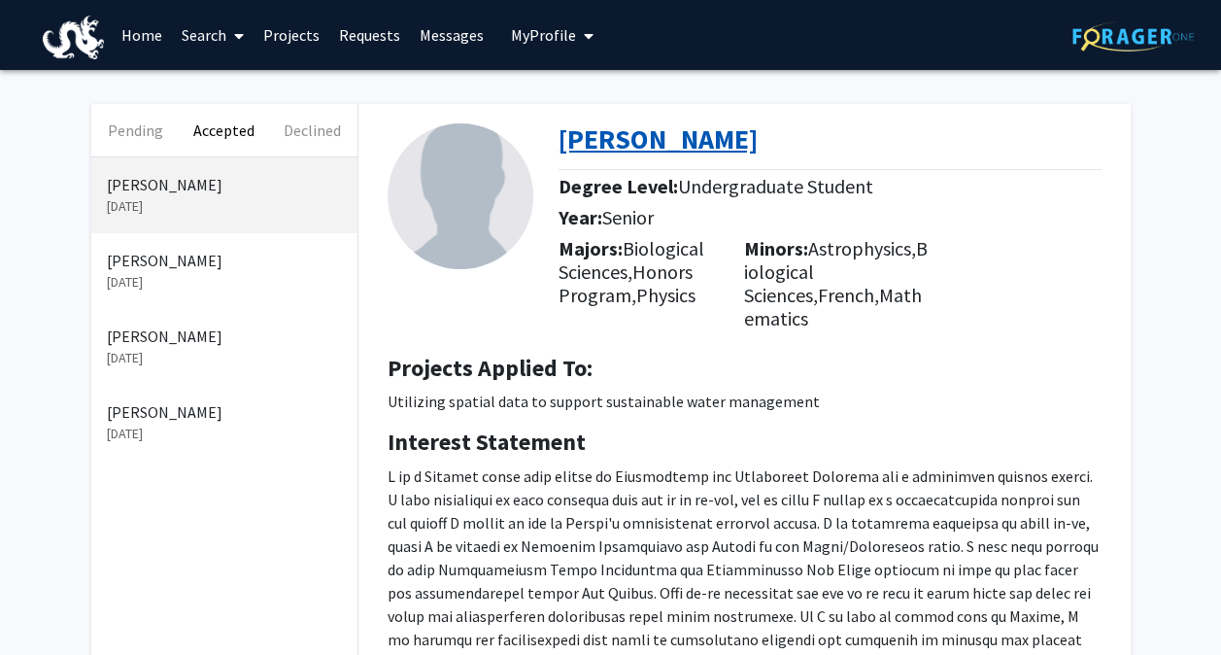
drag, startPoint x: 834, startPoint y: 158, endPoint x: 561, endPoint y: 151, distance: 273.1
click at [561, 151] on div "[PERSON_NAME]" at bounding box center [838, 143] width 558 height 41
copy b "[PERSON_NAME]"
